Goal: Transaction & Acquisition: Purchase product/service

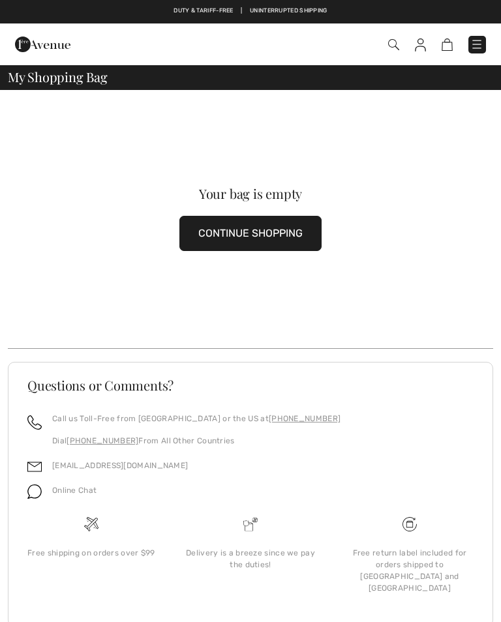
click at [481, 41] on img at bounding box center [476, 44] width 13 height 13
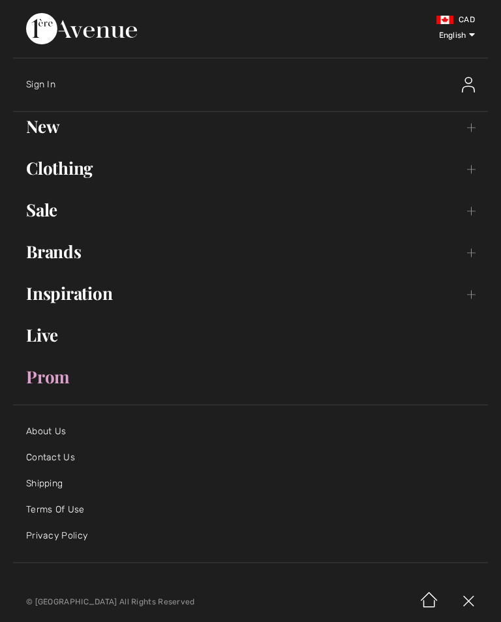
click at [288, 45] on div at bounding box center [157, 35] width 262 height 44
click at [40, 129] on link "New Toggle submenu" at bounding box center [250, 126] width 475 height 29
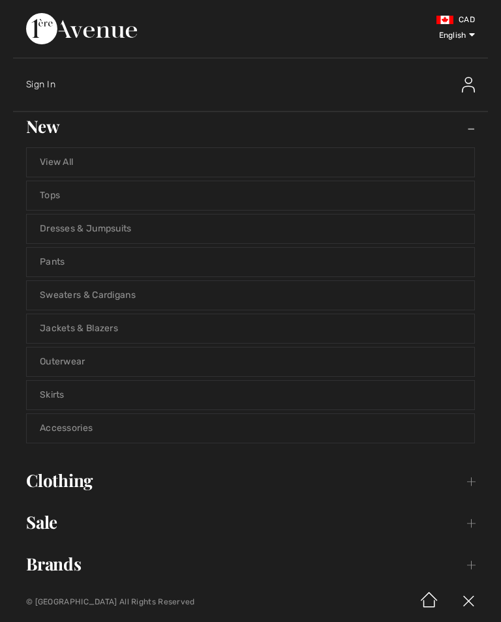
click at [68, 163] on link "View All" at bounding box center [251, 162] width 448 height 29
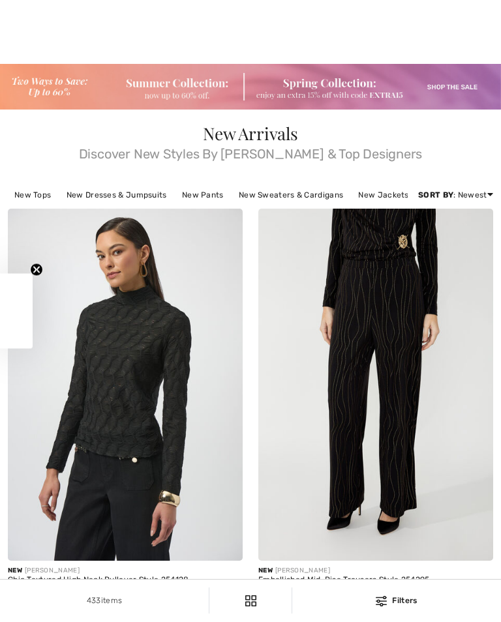
scroll to position [431, 0]
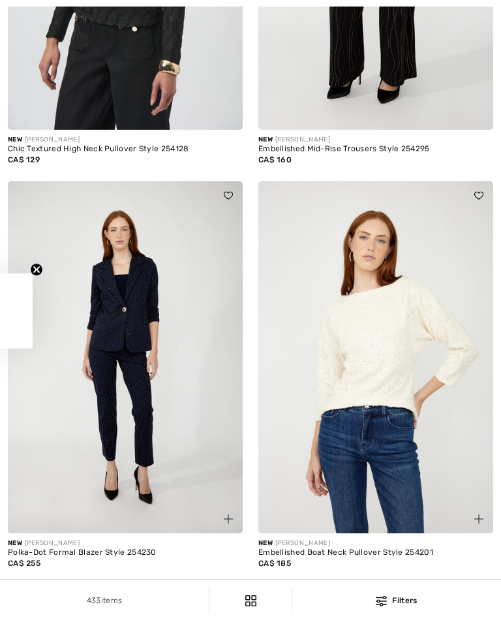
checkbox input "true"
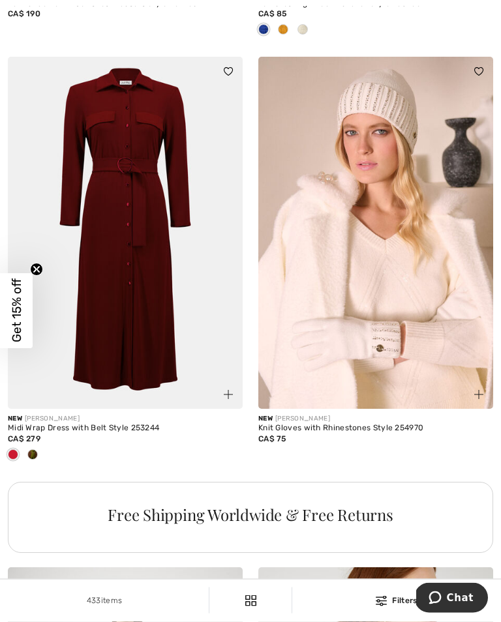
scroll to position [2192, 0]
click at [151, 273] on img at bounding box center [125, 233] width 235 height 352
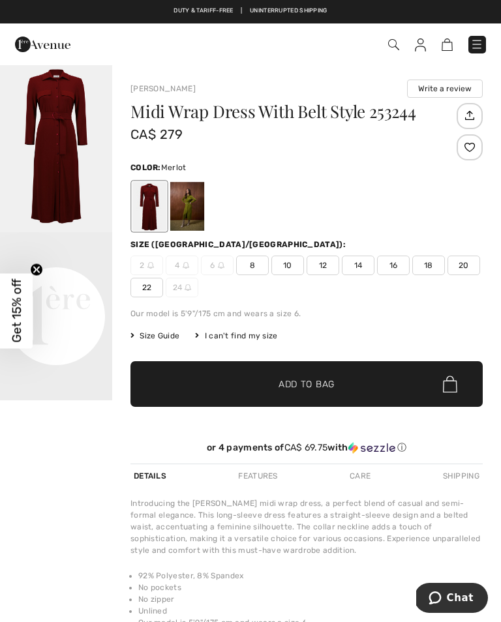
click at [157, 335] on span "Size Guide" at bounding box center [154, 336] width 49 height 12
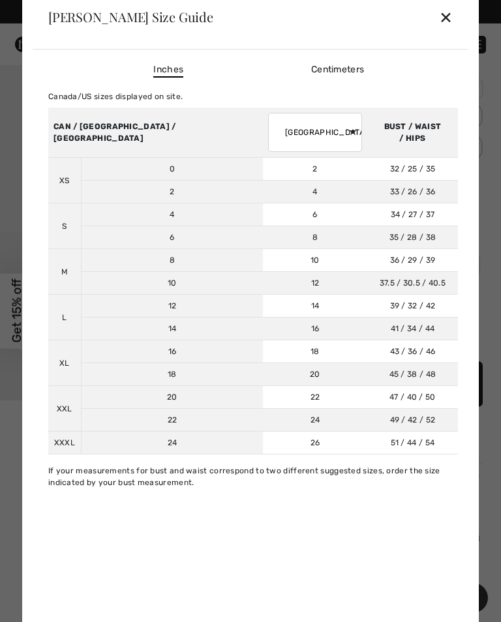
click at [273, 136] on select "AUSTRALIA UK France Germany Spain Italy Japan" at bounding box center [315, 132] width 94 height 39
click at [450, 16] on div "✕" at bounding box center [446, 16] width 14 height 27
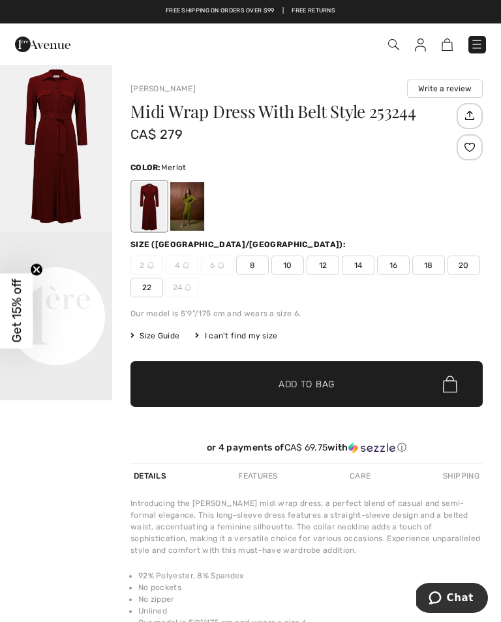
click at [400, 260] on span "16" at bounding box center [393, 266] width 33 height 20
click at [337, 386] on span "✔ Added to Bag Add to Bag" at bounding box center [306, 384] width 352 height 46
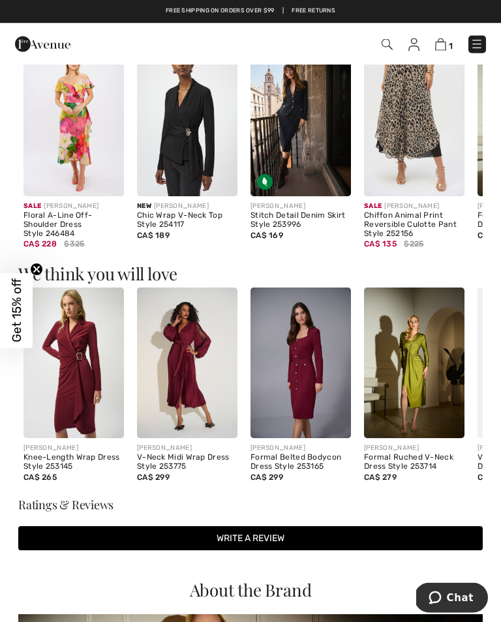
scroll to position [739, 0]
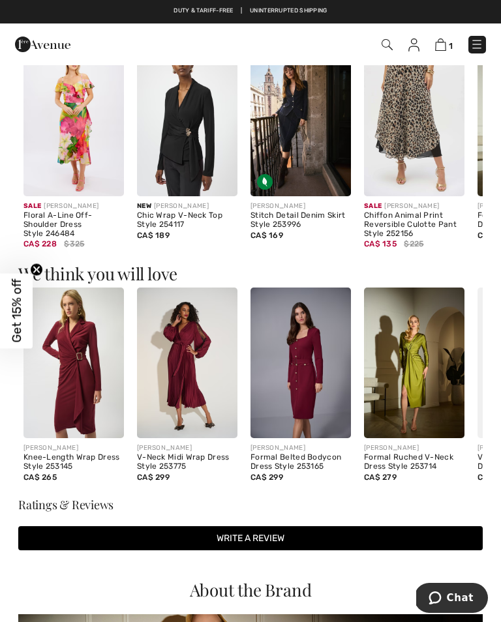
click at [174, 460] on div "V-Neck Midi Wrap Dress Style 253775" at bounding box center [187, 462] width 100 height 18
click at [199, 350] on img at bounding box center [187, 363] width 100 height 151
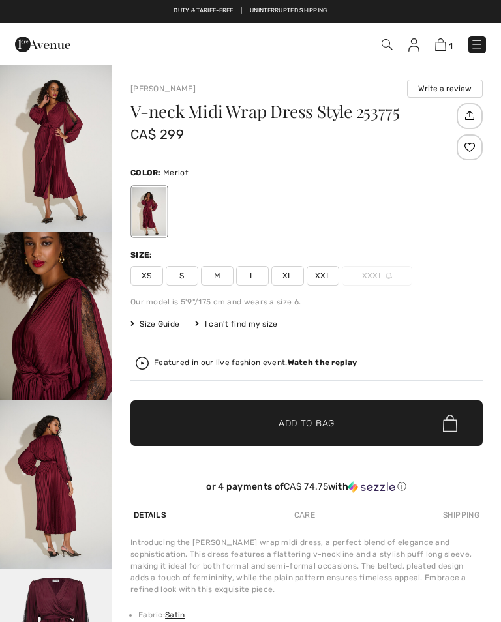
checkbox input "true"
